Goal: Task Accomplishment & Management: Complete application form

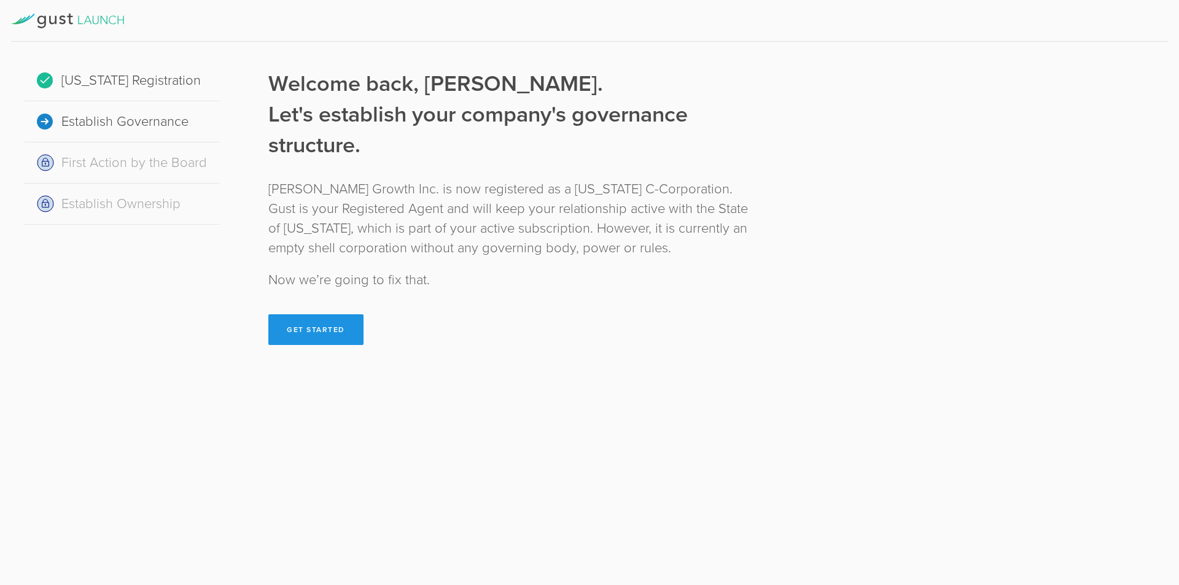
click at [305, 332] on button "Get Started" at bounding box center [315, 329] width 95 height 31
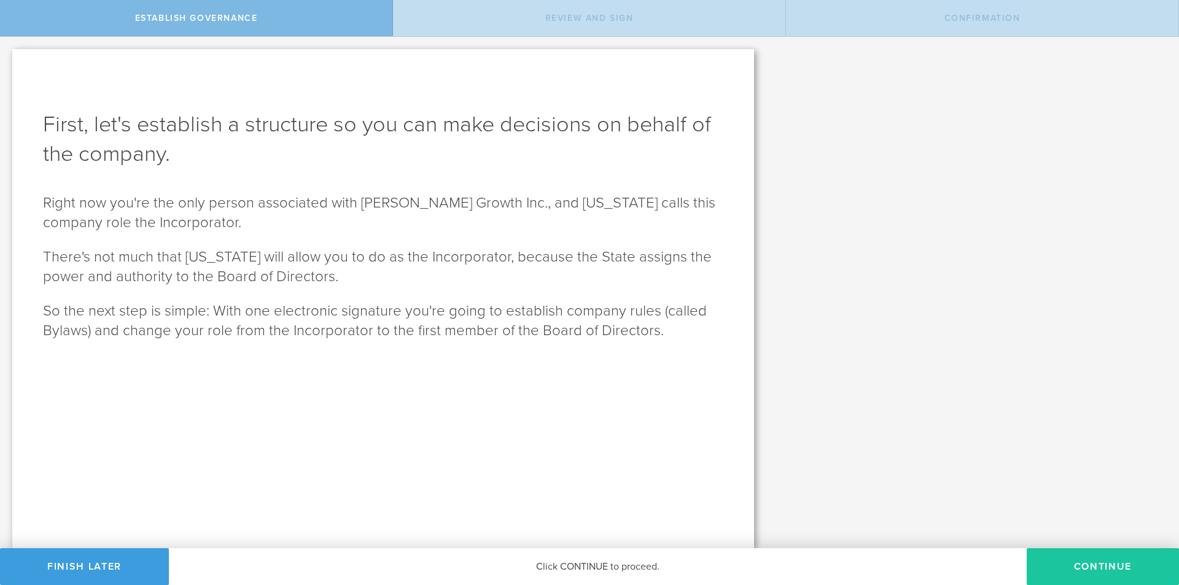
click at [1111, 568] on button "Continue" at bounding box center [1103, 566] width 152 height 37
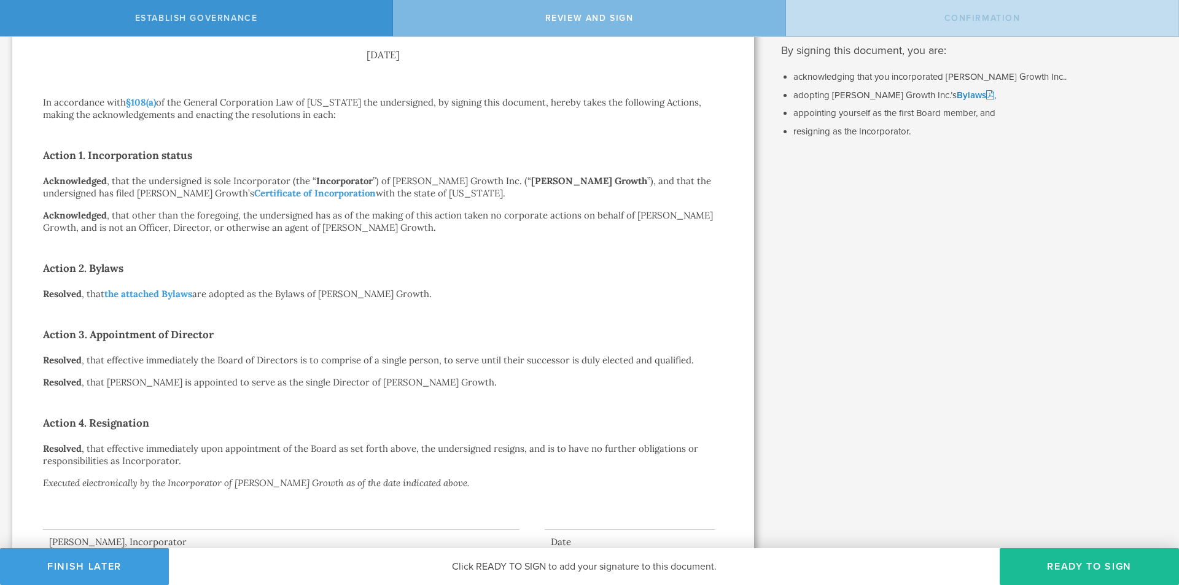
scroll to position [169, 0]
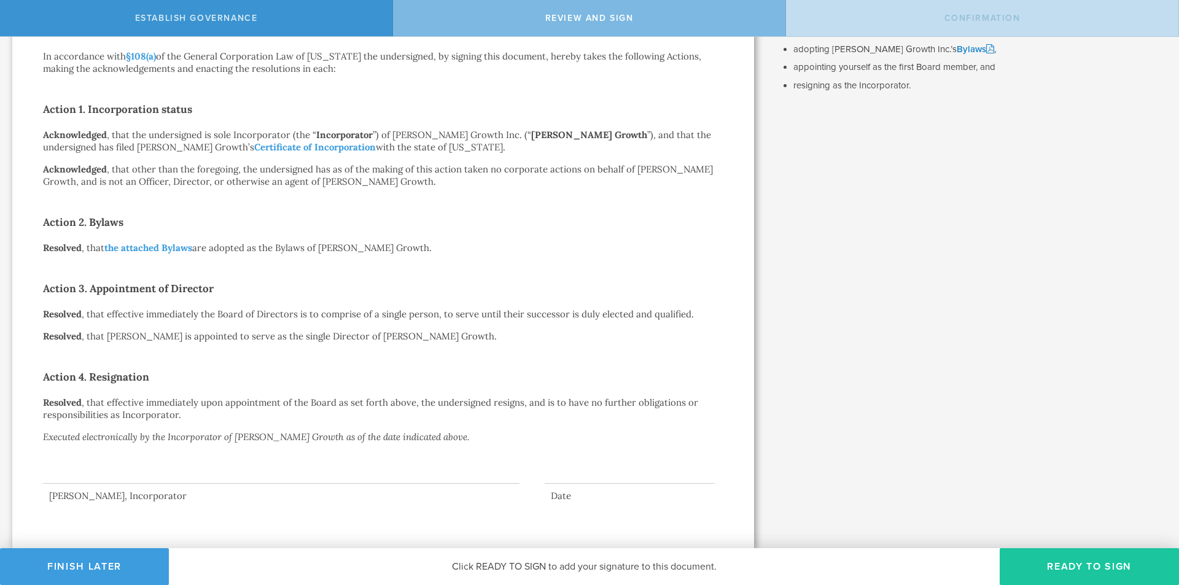
click at [1089, 560] on button "Ready to Sign" at bounding box center [1089, 566] width 179 height 37
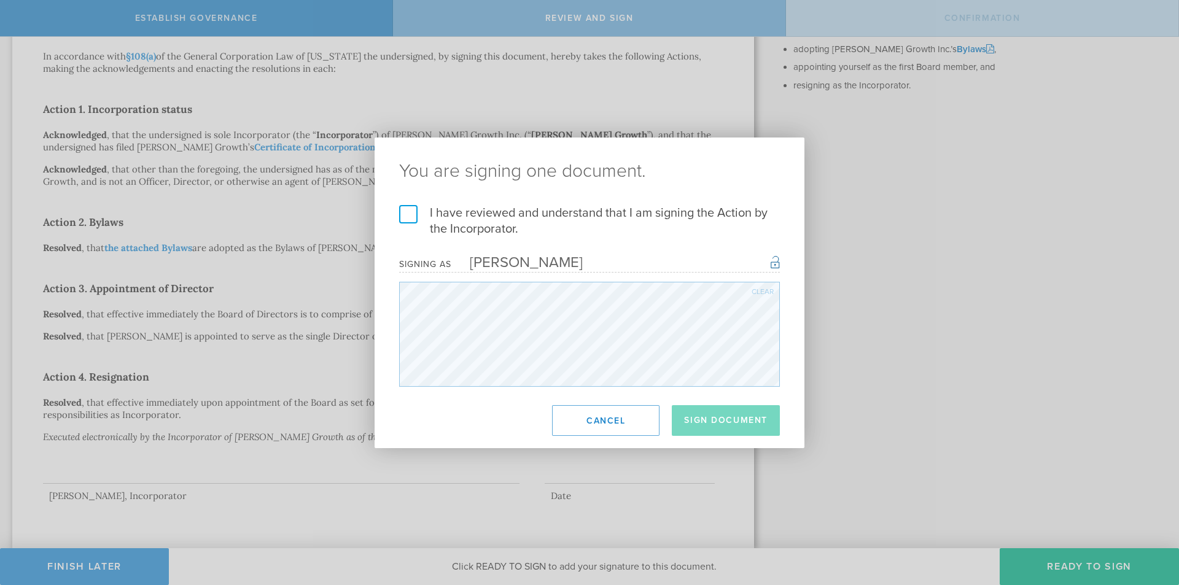
click at [405, 212] on label "I have reviewed and understand that I am signing the Action by the Incorporator." at bounding box center [589, 221] width 381 height 32
click at [0, 0] on input "I have reviewed and understand that I am signing the Action by the Incorporator." at bounding box center [0, 0] width 0 height 0
click at [732, 409] on button "Sign Document" at bounding box center [726, 420] width 108 height 31
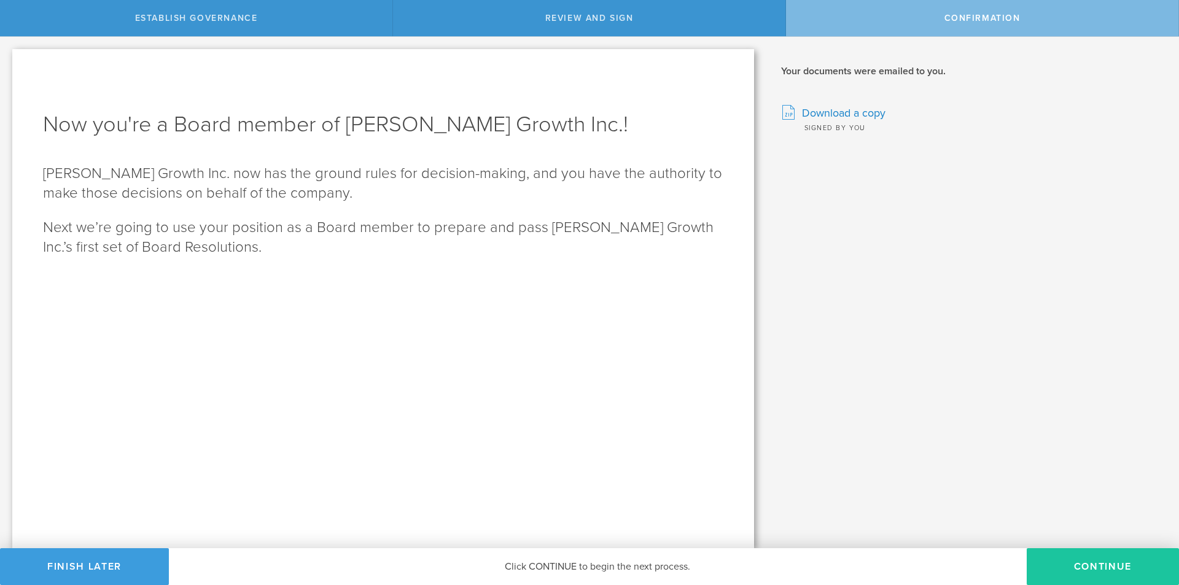
click at [1078, 558] on button "Continue" at bounding box center [1103, 566] width 152 height 37
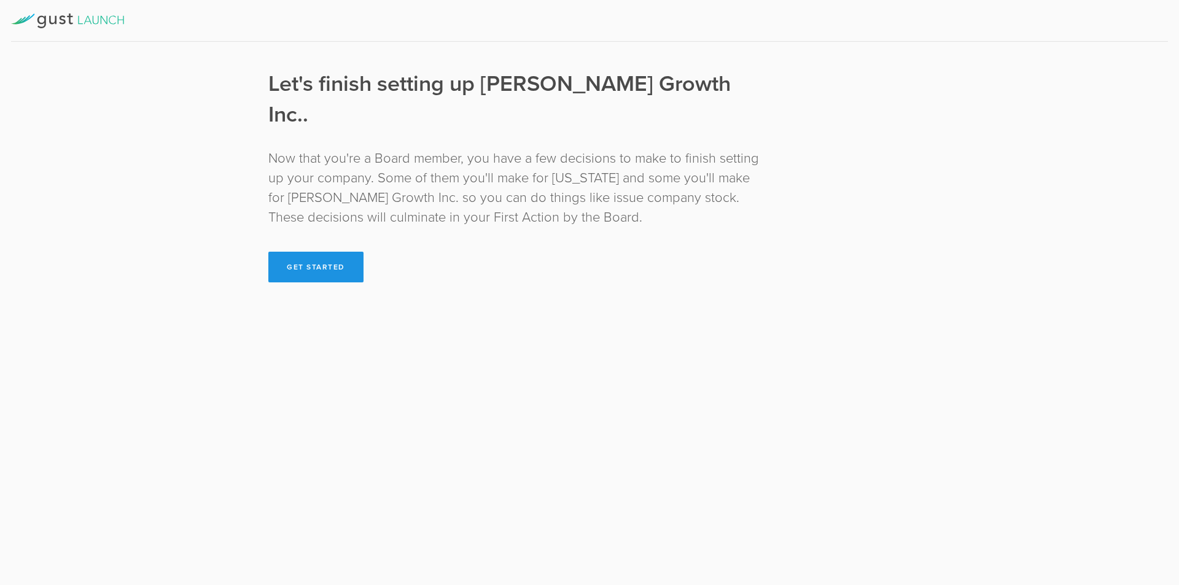
click at [335, 252] on button "Get Started" at bounding box center [315, 267] width 95 height 31
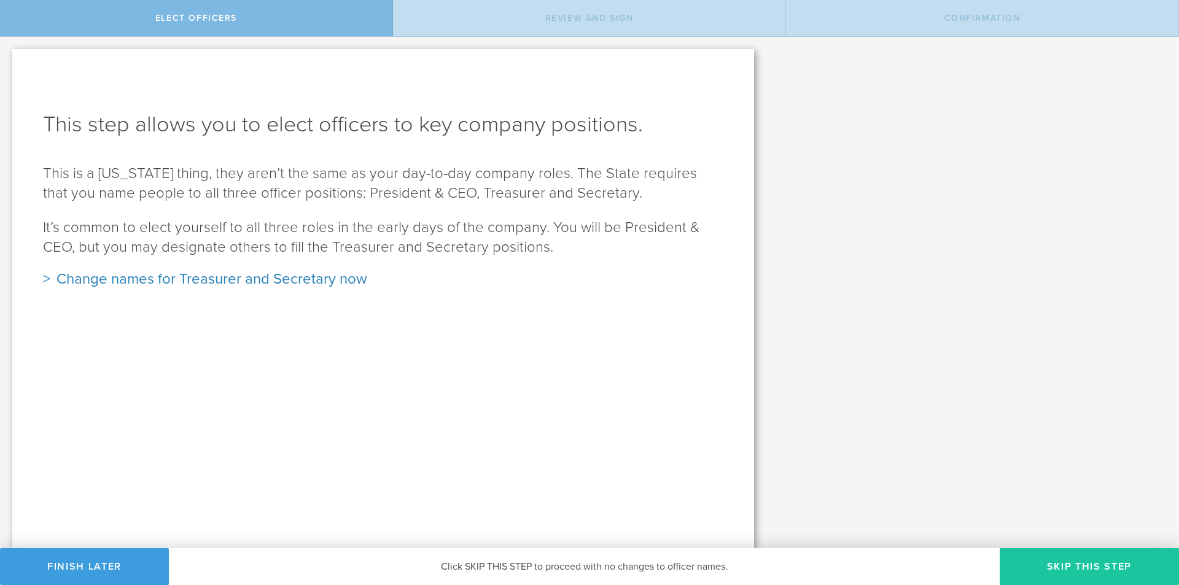
click at [1049, 558] on button "Skip this step" at bounding box center [1089, 566] width 179 height 37
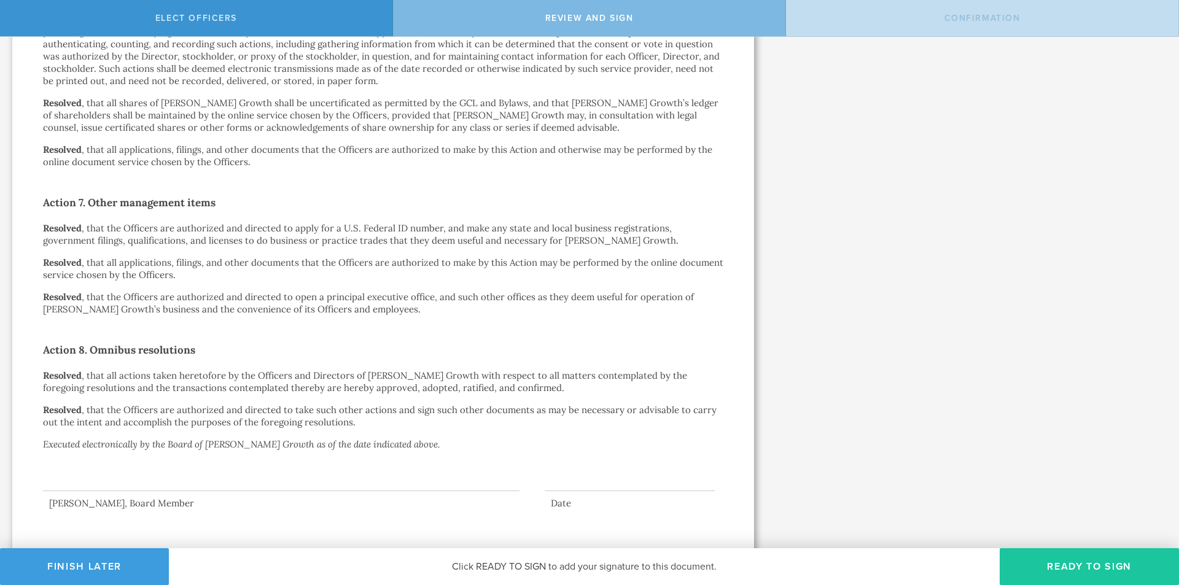
scroll to position [1351, 0]
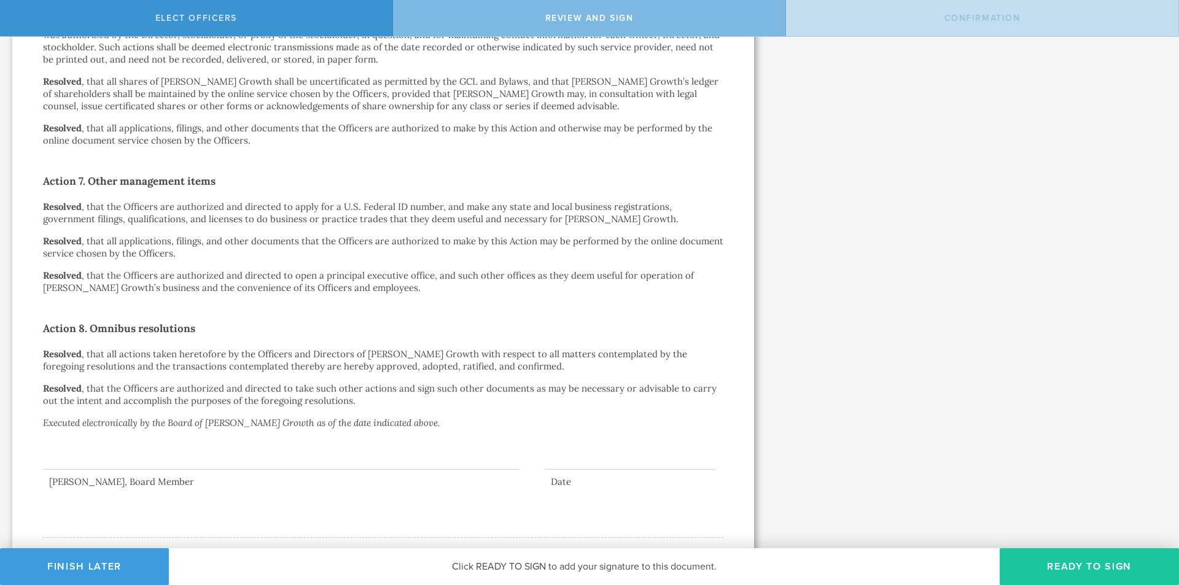
click at [1066, 564] on button "Ready to Sign" at bounding box center [1089, 566] width 179 height 37
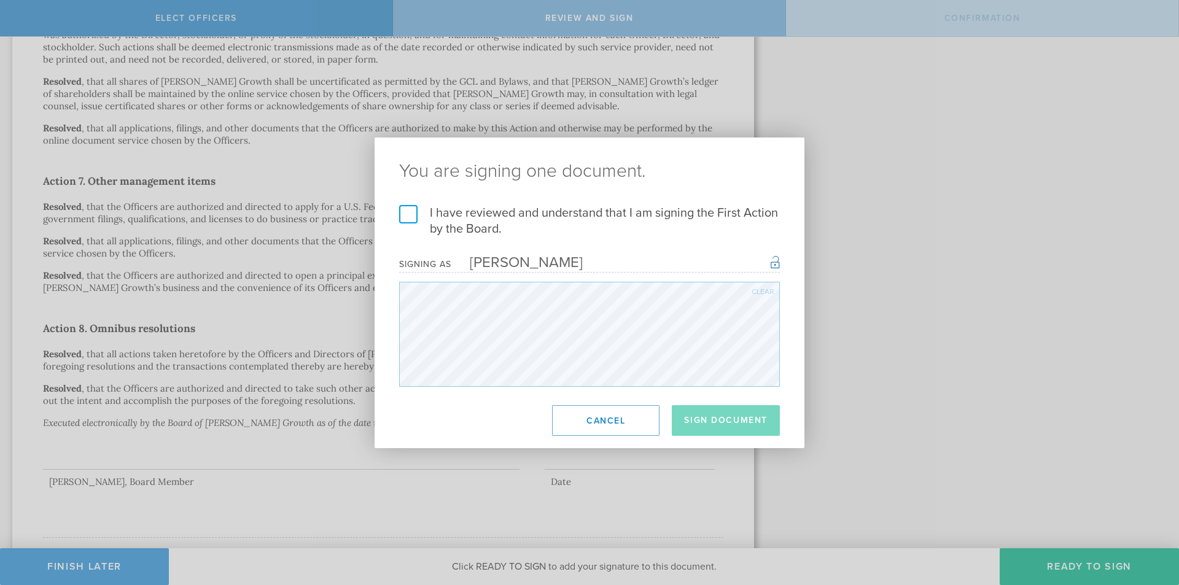
click at [418, 216] on label "I have reviewed and understand that I am signing the First Action by the Board." at bounding box center [589, 221] width 381 height 32
click at [0, 0] on input "I have reviewed and understand that I am signing the First Action by the Board." at bounding box center [0, 0] width 0 height 0
click at [731, 422] on button "Sign Document" at bounding box center [726, 420] width 108 height 31
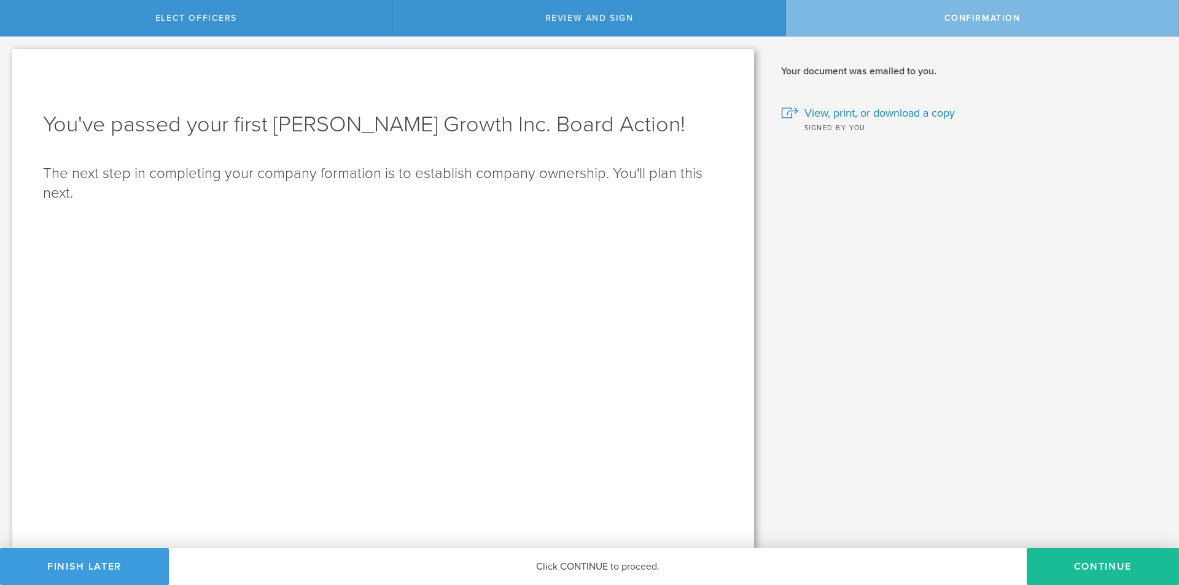
scroll to position [0, 0]
click at [1070, 560] on button "Continue" at bounding box center [1103, 566] width 152 height 37
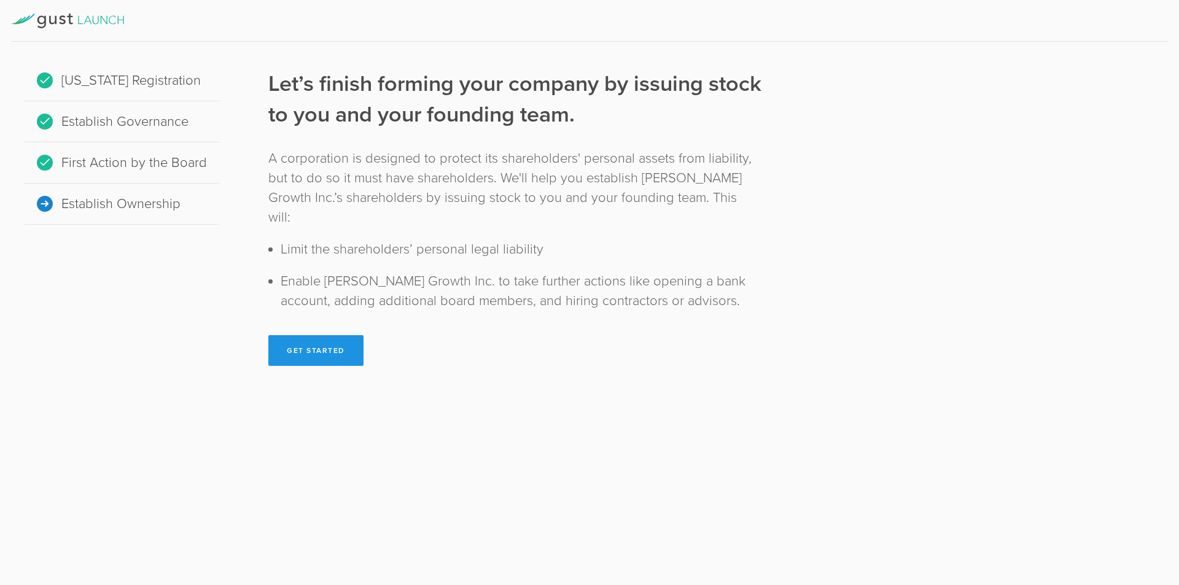
click at [343, 335] on button "Get Started" at bounding box center [315, 350] width 95 height 31
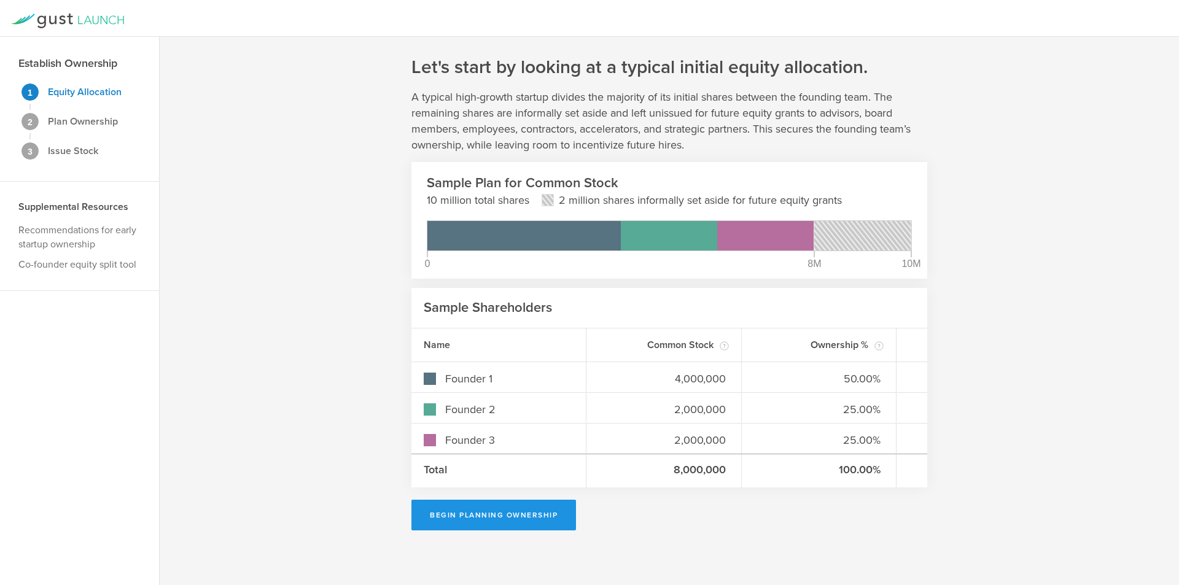
click at [541, 518] on button "Begin Planning Ownership" at bounding box center [493, 515] width 165 height 31
type input "Andrew Dobbs"
type input "-"
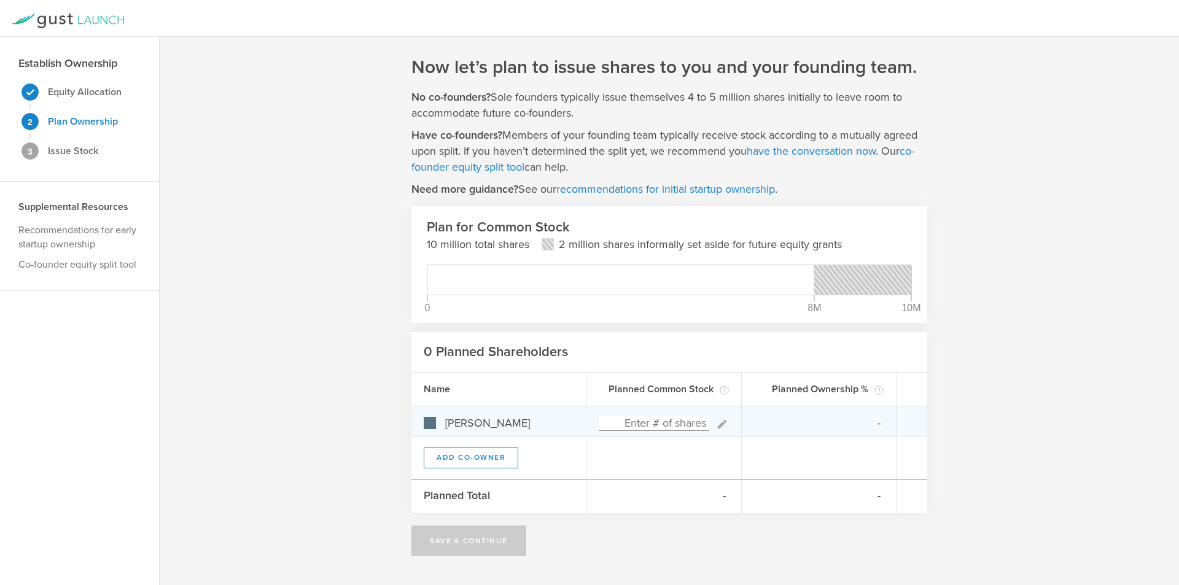
click at [674, 422] on input at bounding box center [654, 423] width 111 height 15
type input "5"
type input "100.00%"
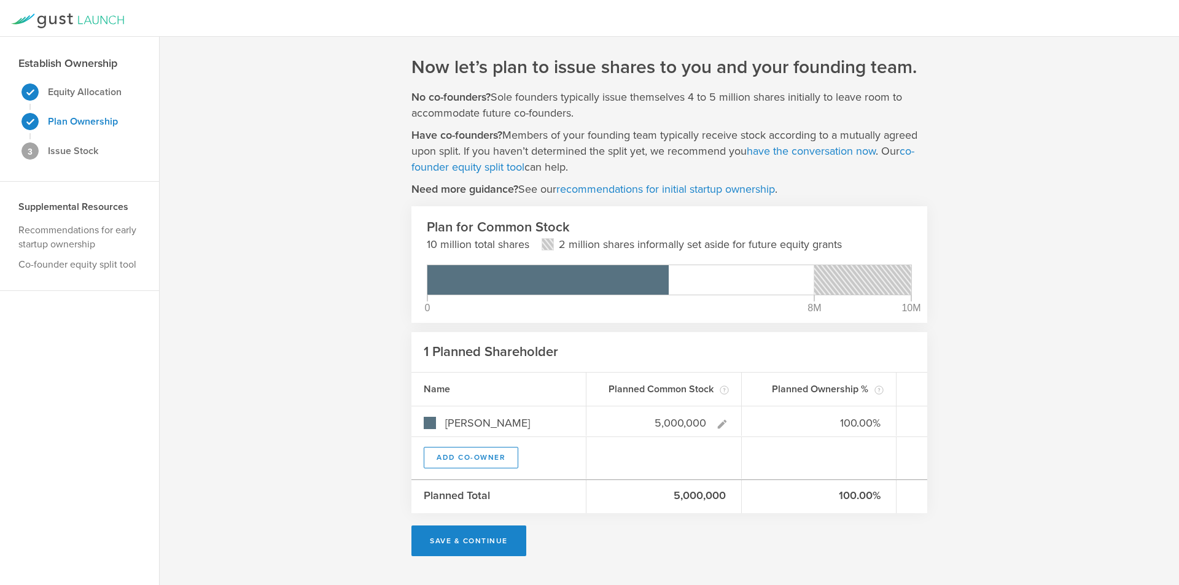
type input "5,000,000"
type gust-number-field "5000000"
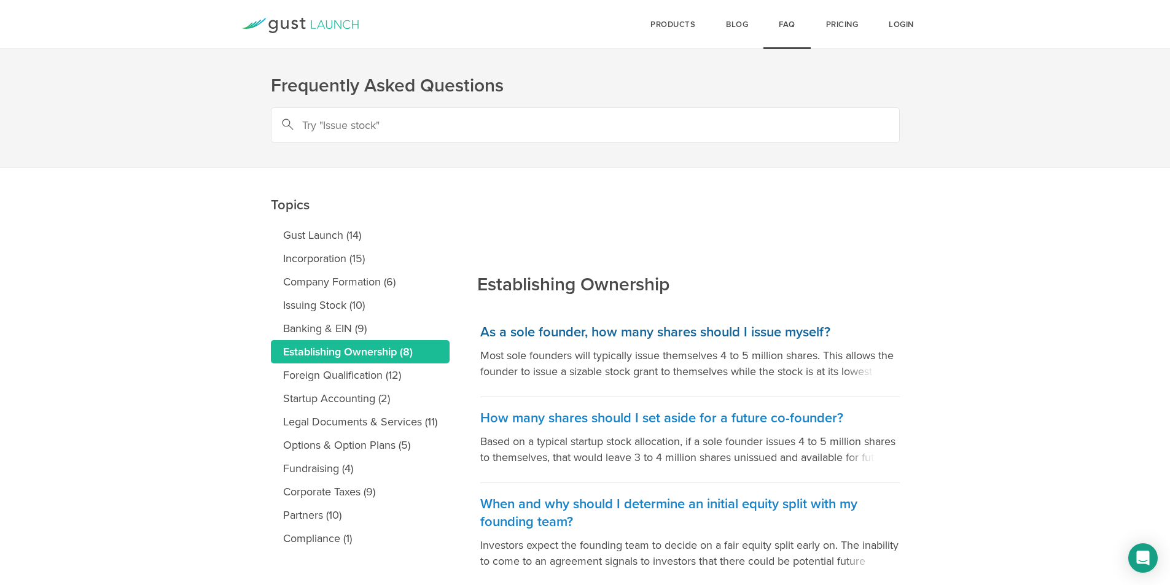
click at [755, 329] on h3 "As a sole founder, how many shares should I issue myself?" at bounding box center [689, 333] width 419 height 18
click at [809, 332] on h3 "As a sole founder, how many shares should I issue myself?" at bounding box center [689, 333] width 419 height 18
